Goal: Information Seeking & Learning: Learn about a topic

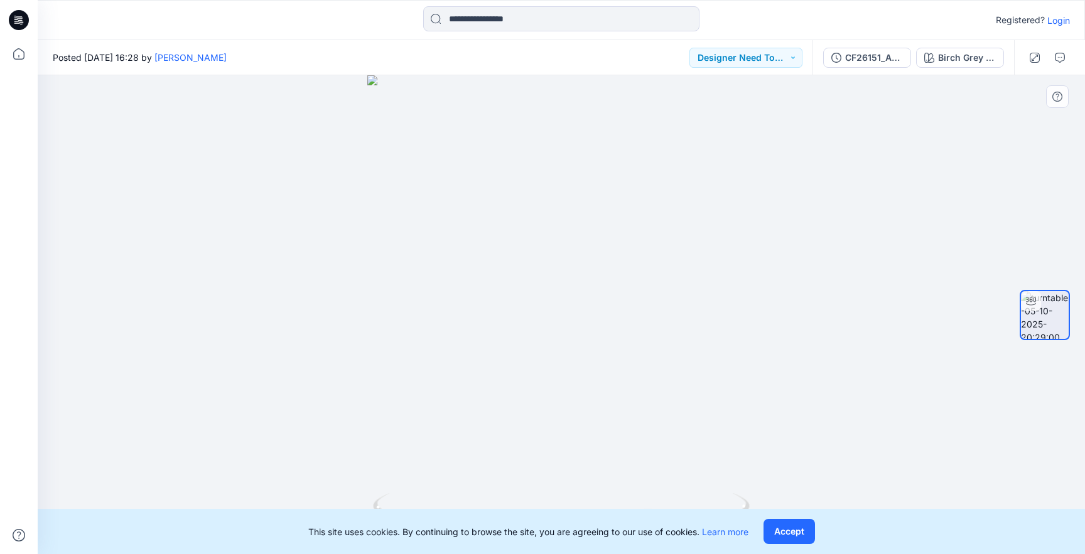
drag, startPoint x: 568, startPoint y: 502, endPoint x: 647, endPoint y: 502, distance: 79.1
click at [648, 502] on icon at bounding box center [563, 517] width 380 height 47
drag, startPoint x: 573, startPoint y: 504, endPoint x: 593, endPoint y: 493, distance: 22.8
click at [593, 494] on icon at bounding box center [563, 517] width 380 height 47
drag, startPoint x: 583, startPoint y: 500, endPoint x: 611, endPoint y: 507, distance: 29.1
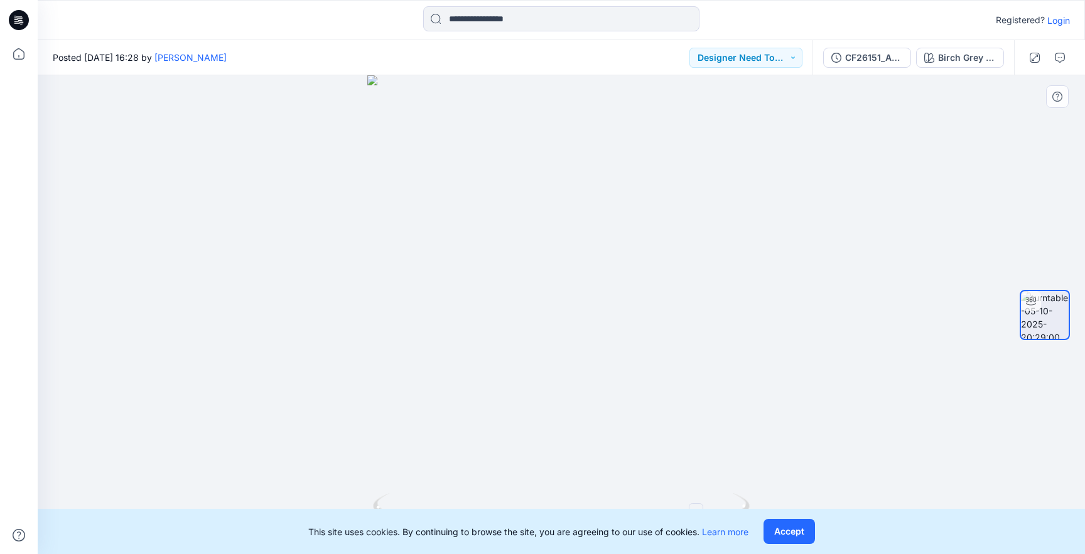
click at [611, 507] on icon at bounding box center [563, 517] width 380 height 47
drag, startPoint x: 714, startPoint y: 504, endPoint x: 690, endPoint y: 514, distance: 26.1
click at [690, 514] on div "Registered? Login Posted Sunday, October 05, 2025 16:28 by Chantal Athlux Desig…" at bounding box center [542, 277] width 1085 height 554
click at [804, 524] on button "Accept" at bounding box center [789, 531] width 51 height 25
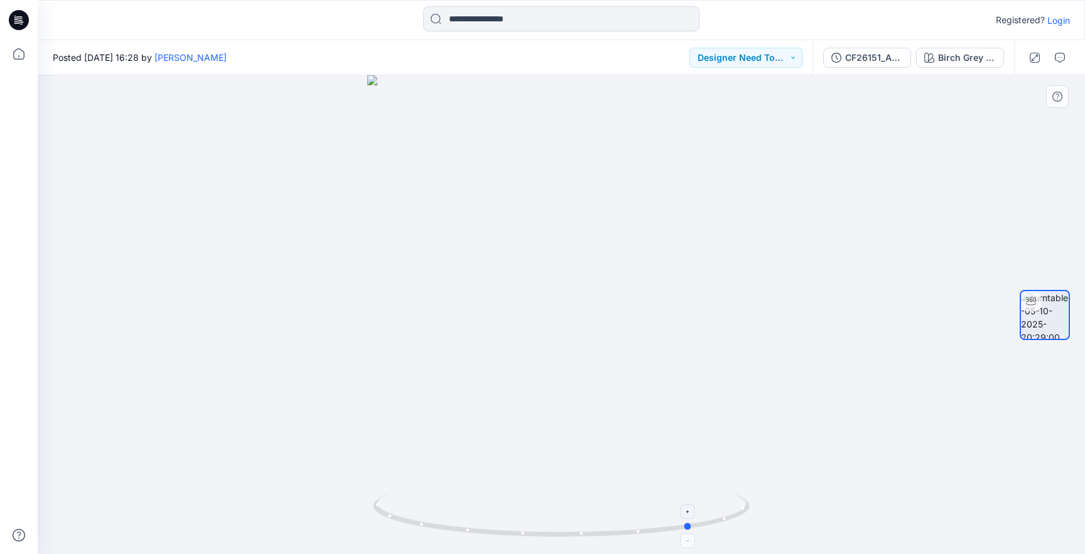
drag, startPoint x: 645, startPoint y: 533, endPoint x: 677, endPoint y: 521, distance: 33.8
click at [677, 521] on icon at bounding box center [563, 517] width 380 height 47
click at [980, 65] on button "Birch Grey / Light Silver" at bounding box center [960, 58] width 88 height 20
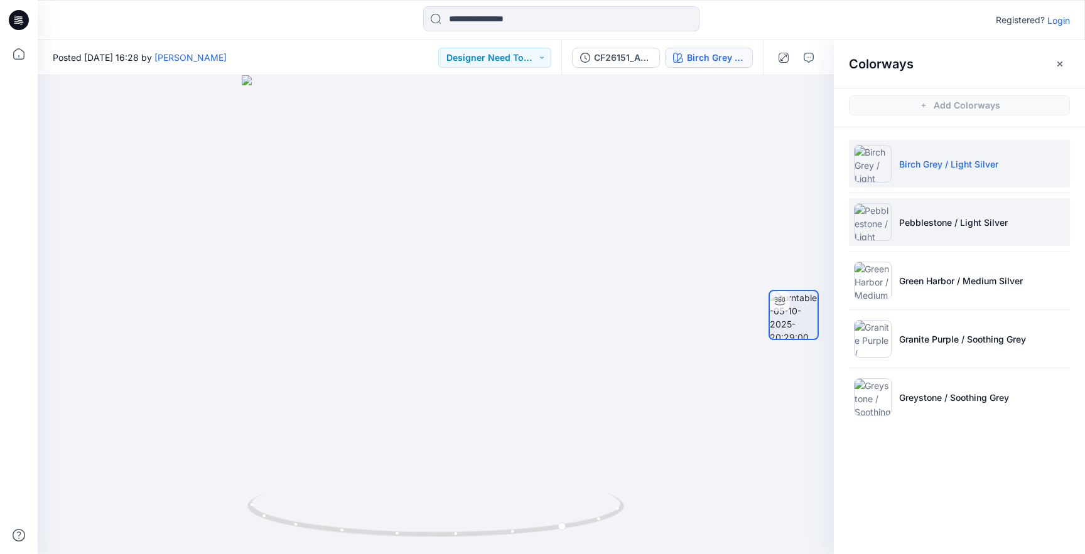
click at [971, 219] on p "Pebblestone / Light Silver" at bounding box center [953, 222] width 109 height 13
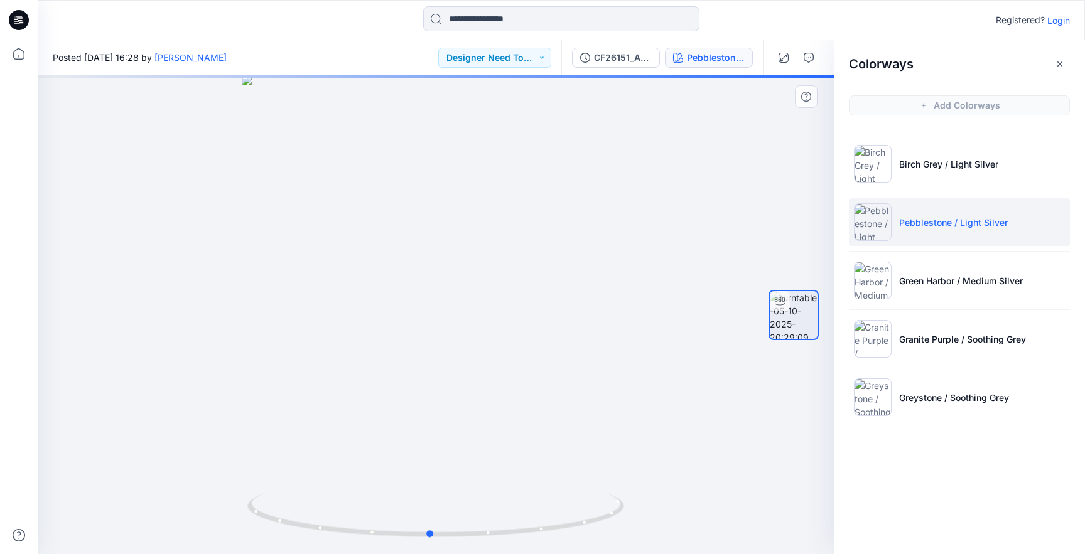
drag, startPoint x: 519, startPoint y: 531, endPoint x: 654, endPoint y: 480, distance: 143.7
click at [514, 536] on icon at bounding box center [437, 517] width 380 height 47
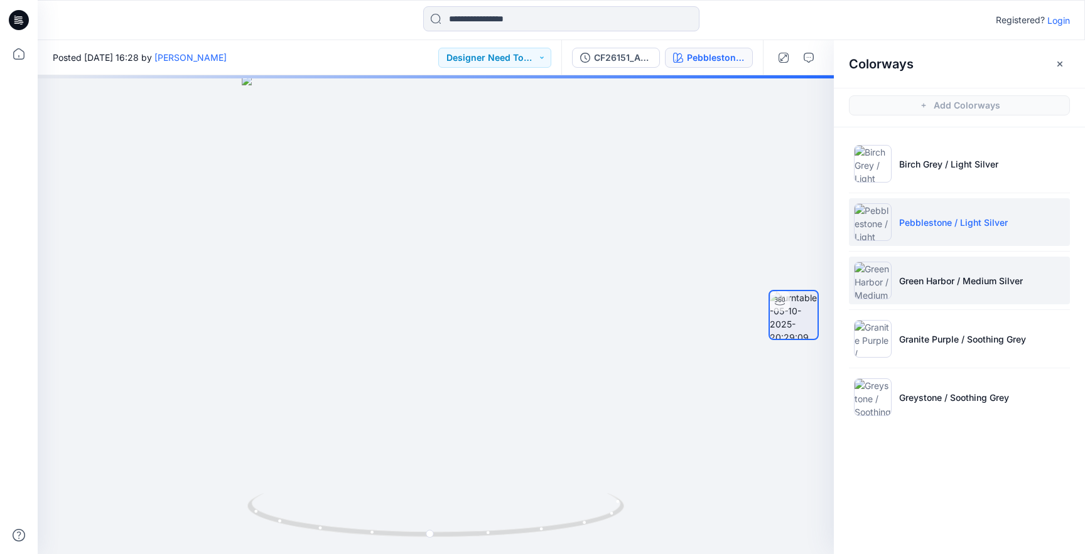
click at [954, 278] on p "Green Harbor / Medium Silver" at bounding box center [961, 280] width 124 height 13
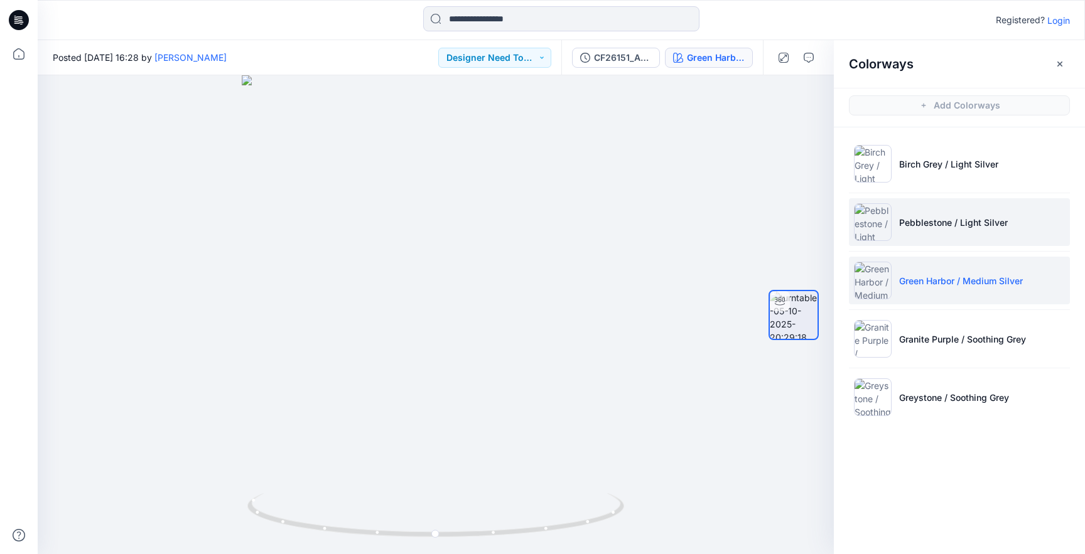
click at [963, 216] on p "Pebblestone / Light Silver" at bounding box center [953, 222] width 109 height 13
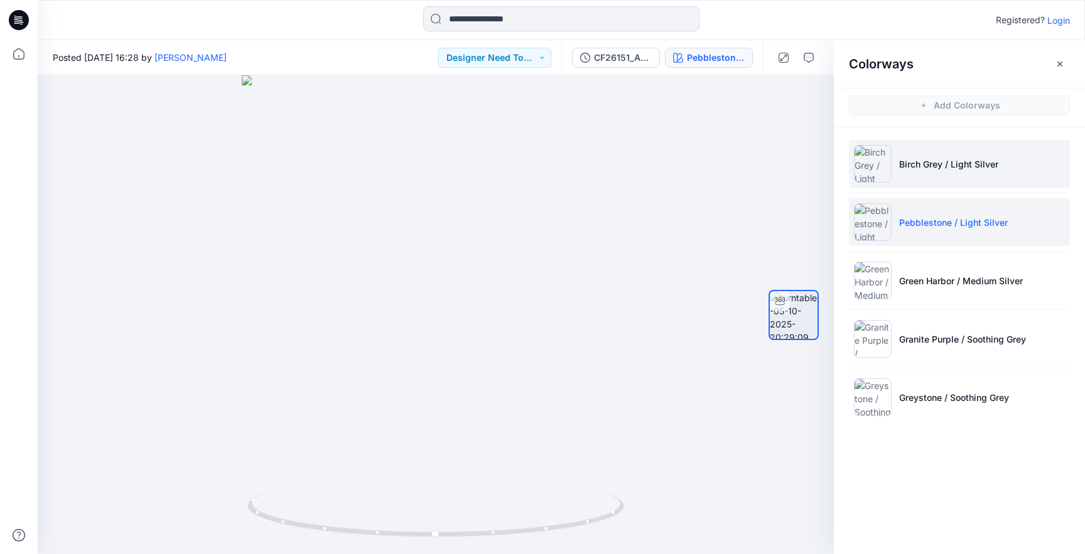
click at [963, 165] on p "Birch Grey / Light Silver" at bounding box center [948, 164] width 99 height 13
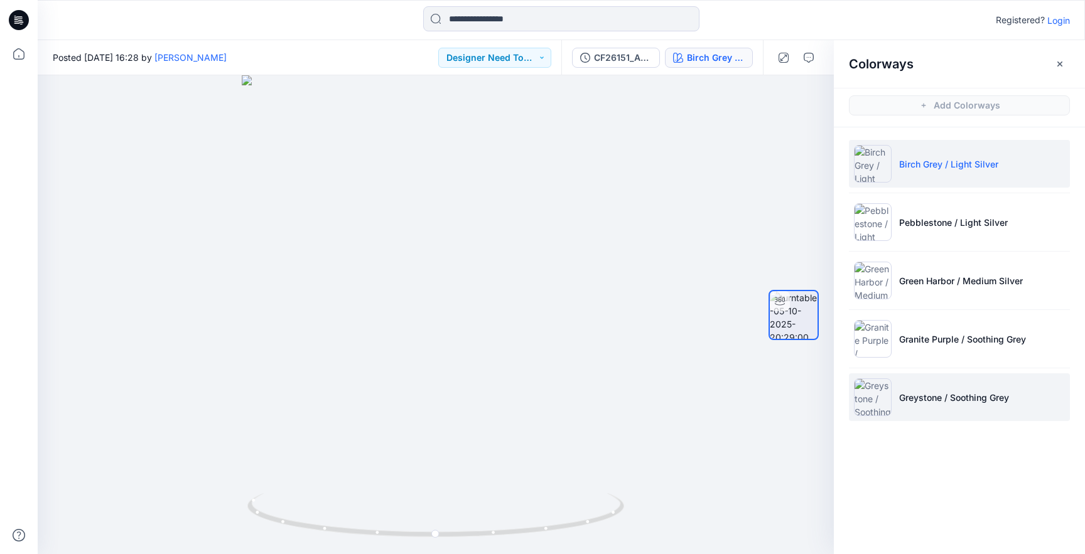
click at [948, 399] on p "Greystone / Soothing Grey" at bounding box center [954, 397] width 110 height 13
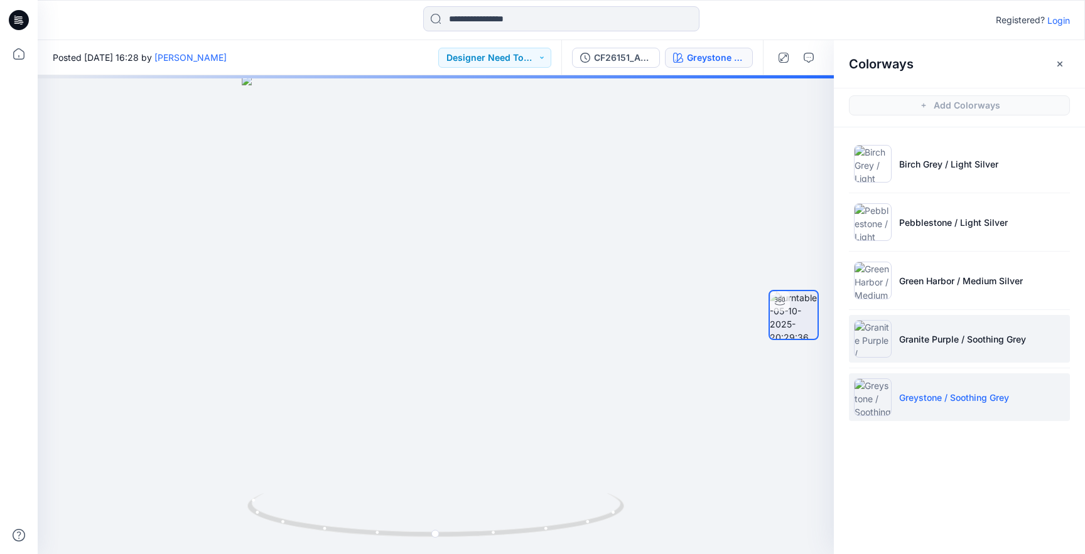
click at [929, 335] on p "Granite Purple / Soothing Grey" at bounding box center [962, 339] width 127 height 13
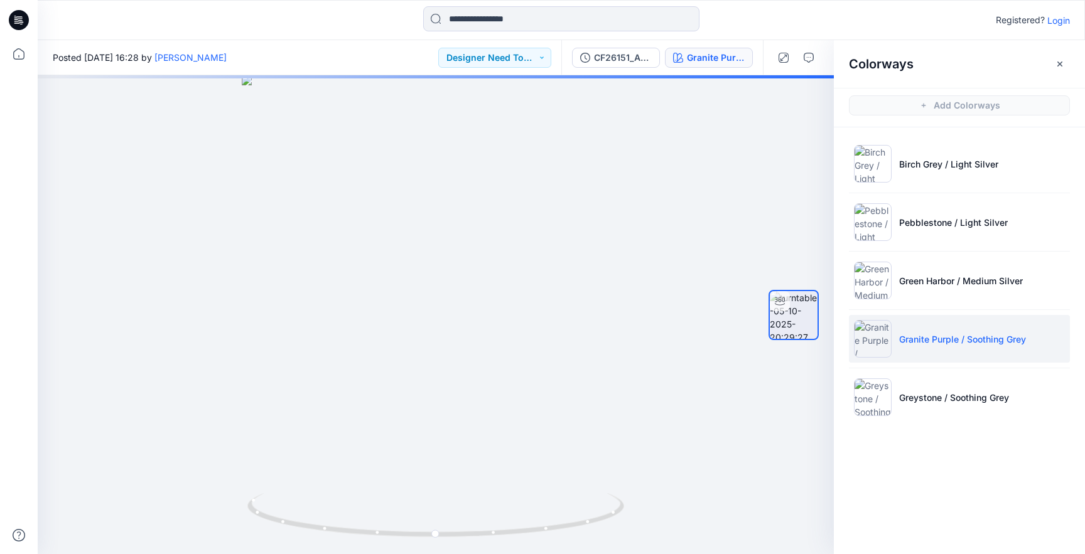
scroll to position [0, 1]
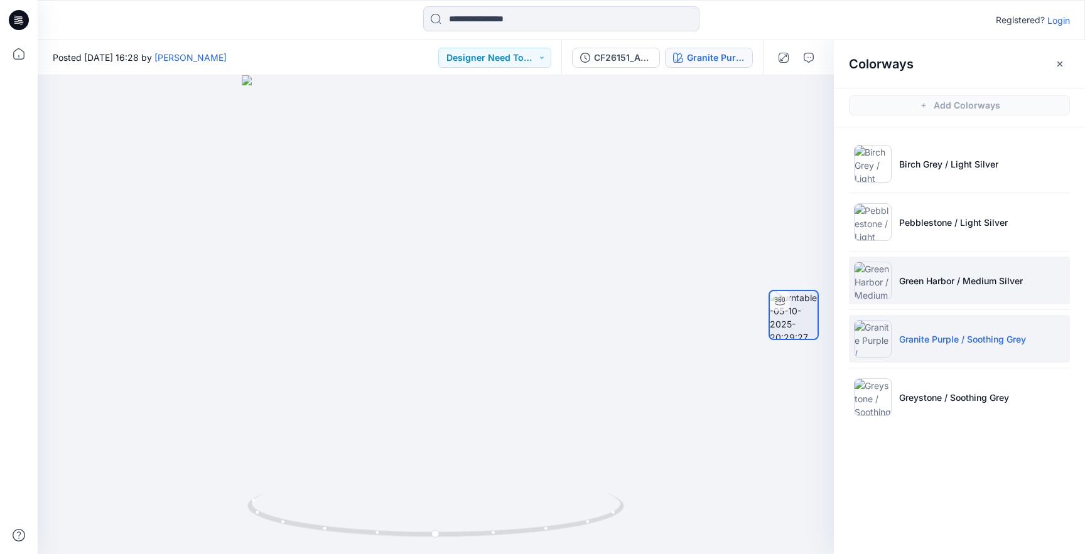
click at [925, 288] on li "Green Harbor / Medium Silver" at bounding box center [959, 281] width 221 height 48
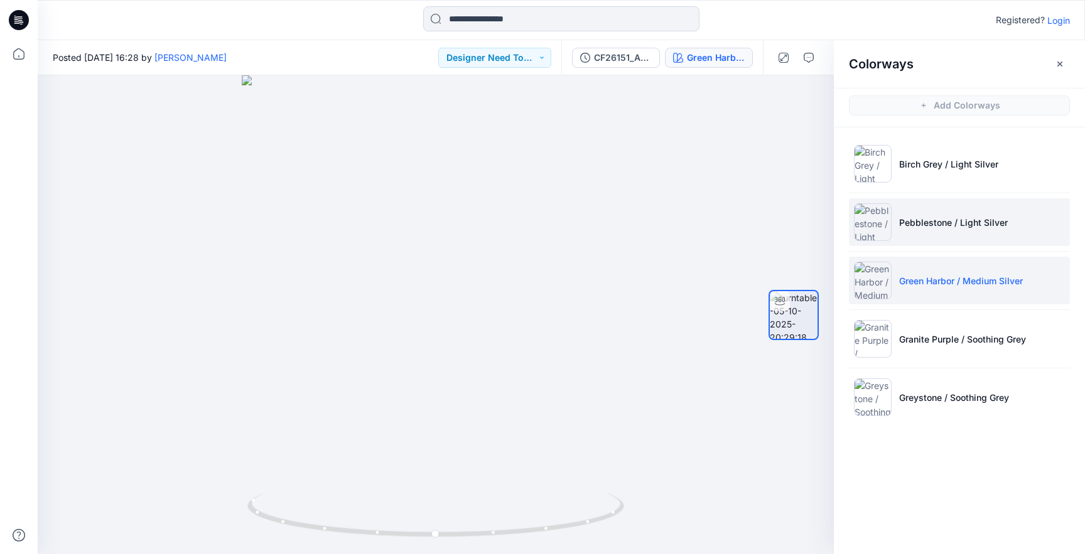
click at [951, 217] on p "Pebblestone / Light Silver" at bounding box center [953, 222] width 109 height 13
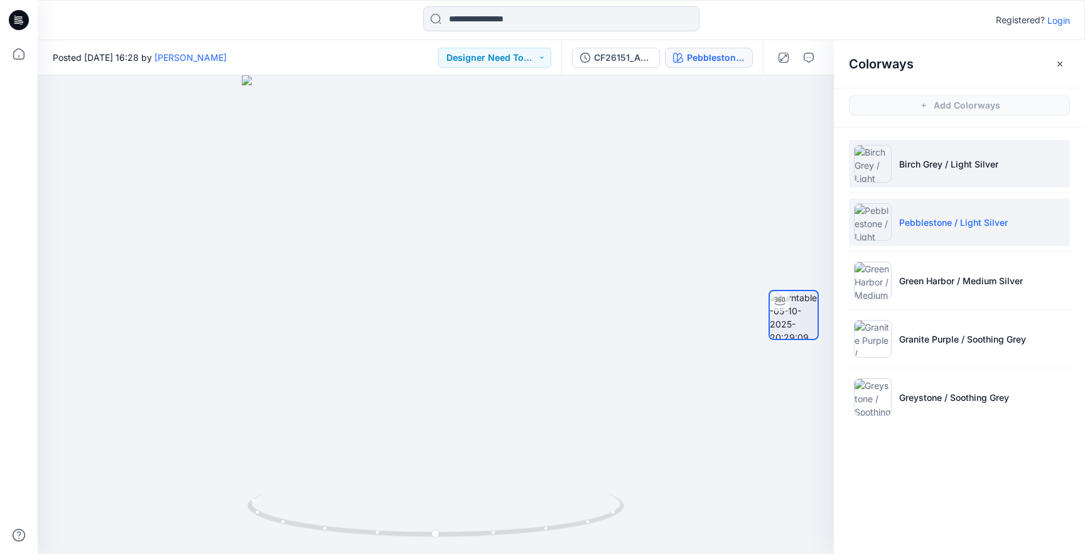
click at [962, 163] on p "Birch Grey / Light Silver" at bounding box center [948, 164] width 99 height 13
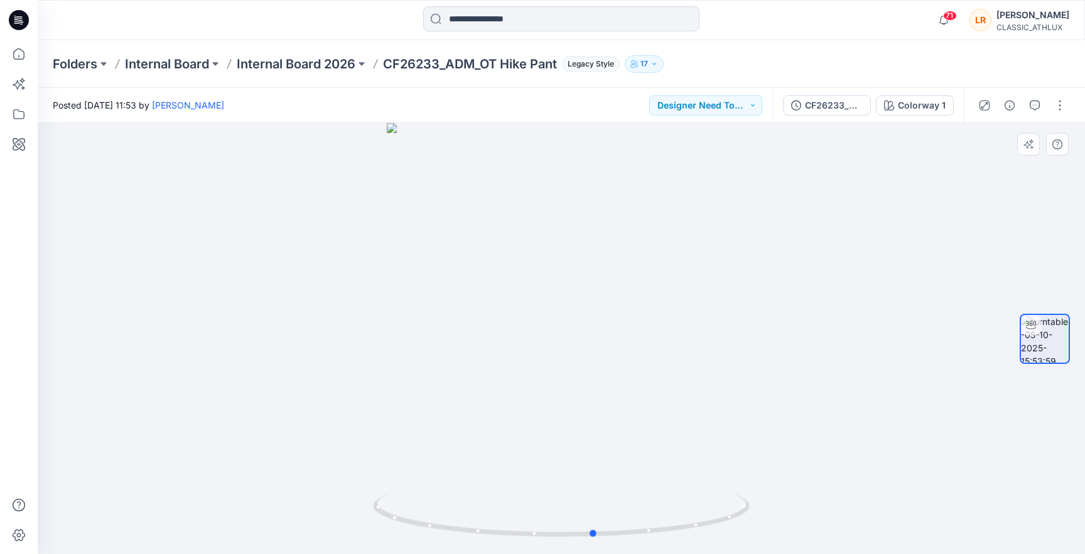
drag, startPoint x: 566, startPoint y: 537, endPoint x: 641, endPoint y: 446, distance: 117.8
click at [600, 512] on icon at bounding box center [563, 517] width 380 height 47
click at [939, 104] on div "Colorway 1" at bounding box center [922, 106] width 48 height 14
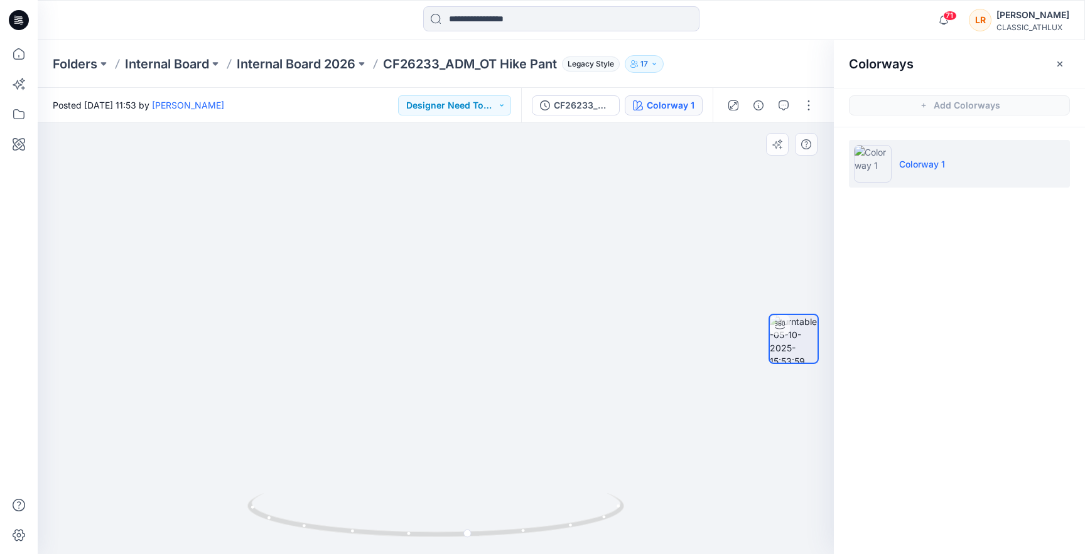
click at [460, 220] on img at bounding box center [435, 231] width 697 height 646
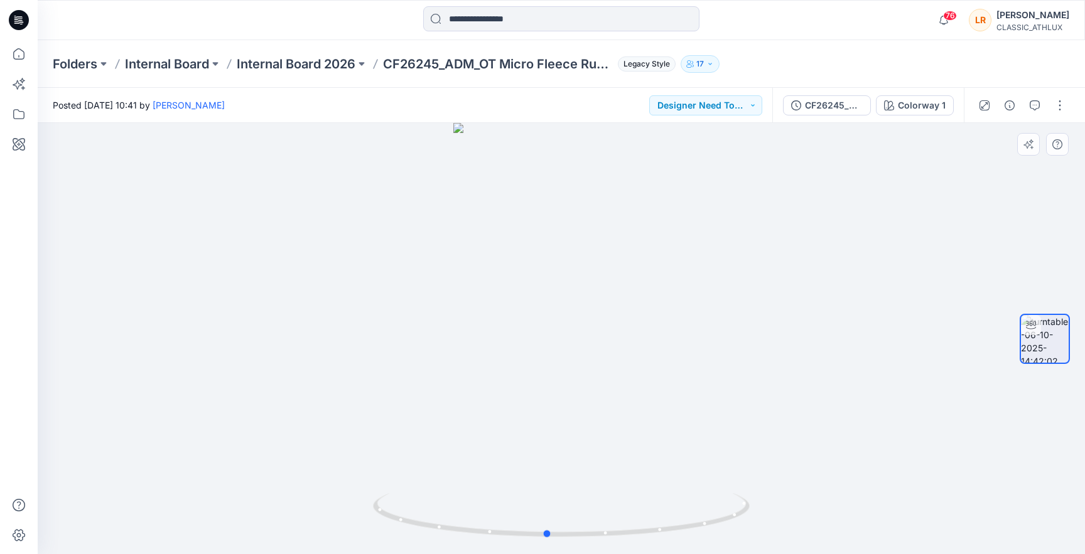
drag, startPoint x: 509, startPoint y: 537, endPoint x: 495, endPoint y: 543, distance: 15.7
click at [495, 543] on div at bounding box center [561, 338] width 1047 height 431
drag, startPoint x: 634, startPoint y: 536, endPoint x: 620, endPoint y: 537, distance: 13.9
click at [620, 537] on icon at bounding box center [563, 517] width 380 height 47
drag, startPoint x: 595, startPoint y: 536, endPoint x: 332, endPoint y: 495, distance: 265.5
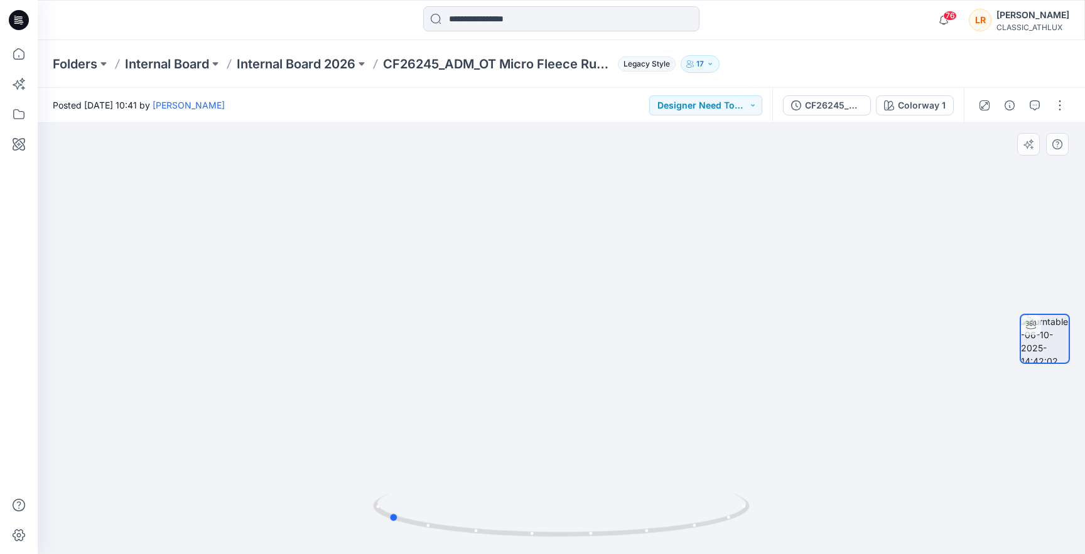
click at [332, 495] on div at bounding box center [561, 338] width 1047 height 431
drag, startPoint x: 661, startPoint y: 532, endPoint x: 858, endPoint y: 206, distance: 381.1
click at [858, 206] on div at bounding box center [561, 338] width 1047 height 431
drag, startPoint x: 622, startPoint y: 535, endPoint x: 780, endPoint y: 526, distance: 158.5
click at [780, 526] on div at bounding box center [561, 338] width 1047 height 431
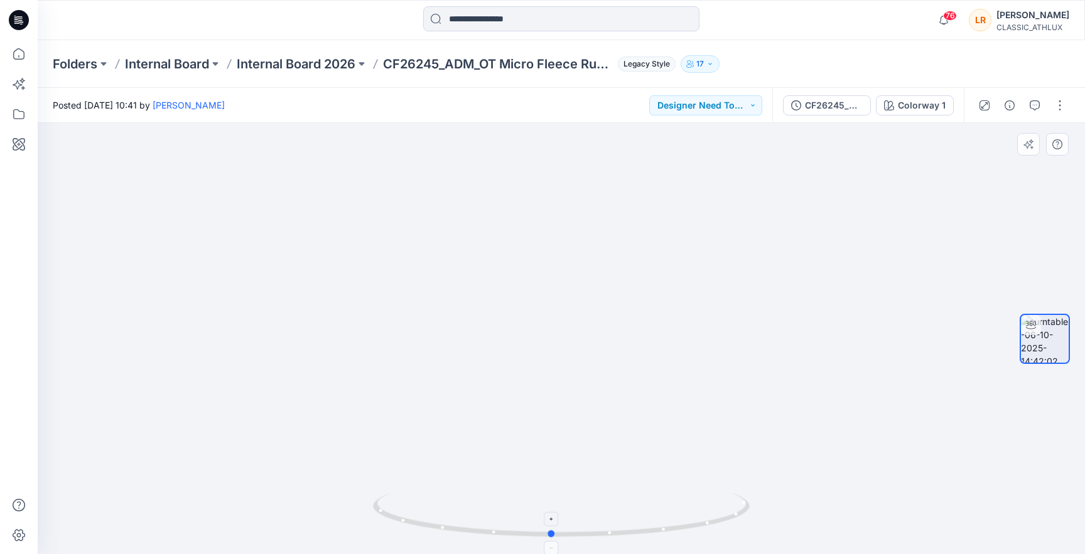
drag, startPoint x: 608, startPoint y: 535, endPoint x: 749, endPoint y: 516, distance: 142.0
click at [749, 516] on icon at bounding box center [563, 517] width 380 height 47
click at [745, 504] on icon at bounding box center [563, 517] width 380 height 47
drag, startPoint x: 560, startPoint y: 535, endPoint x: 554, endPoint y: 529, distance: 8.0
click at [557, 531] on circle at bounding box center [559, 535] width 8 height 8
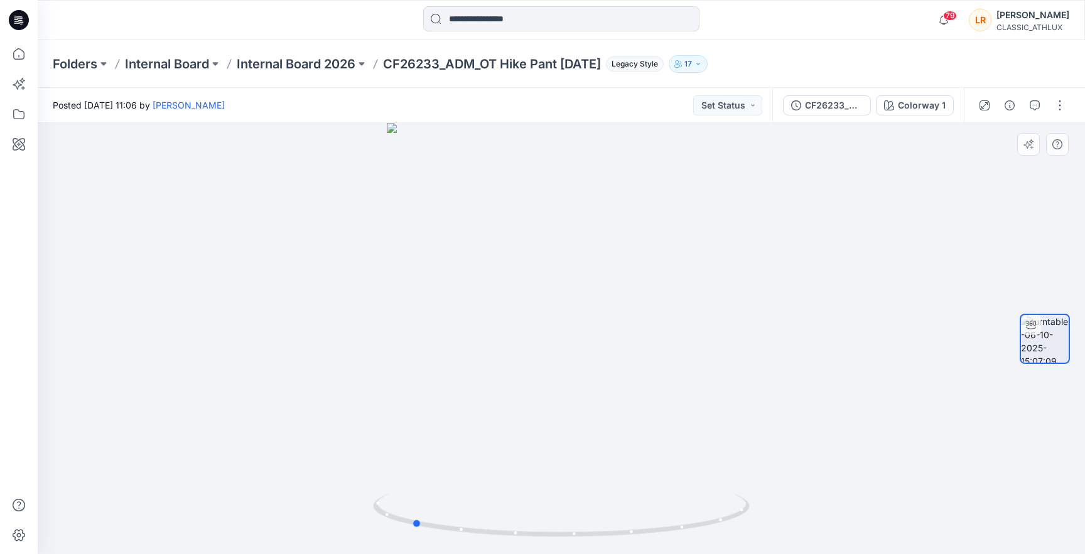
drag, startPoint x: 738, startPoint y: 542, endPoint x: 792, endPoint y: 543, distance: 54.0
click at [792, 543] on div at bounding box center [561, 338] width 1047 height 431
